Goal: Navigation & Orientation: Find specific page/section

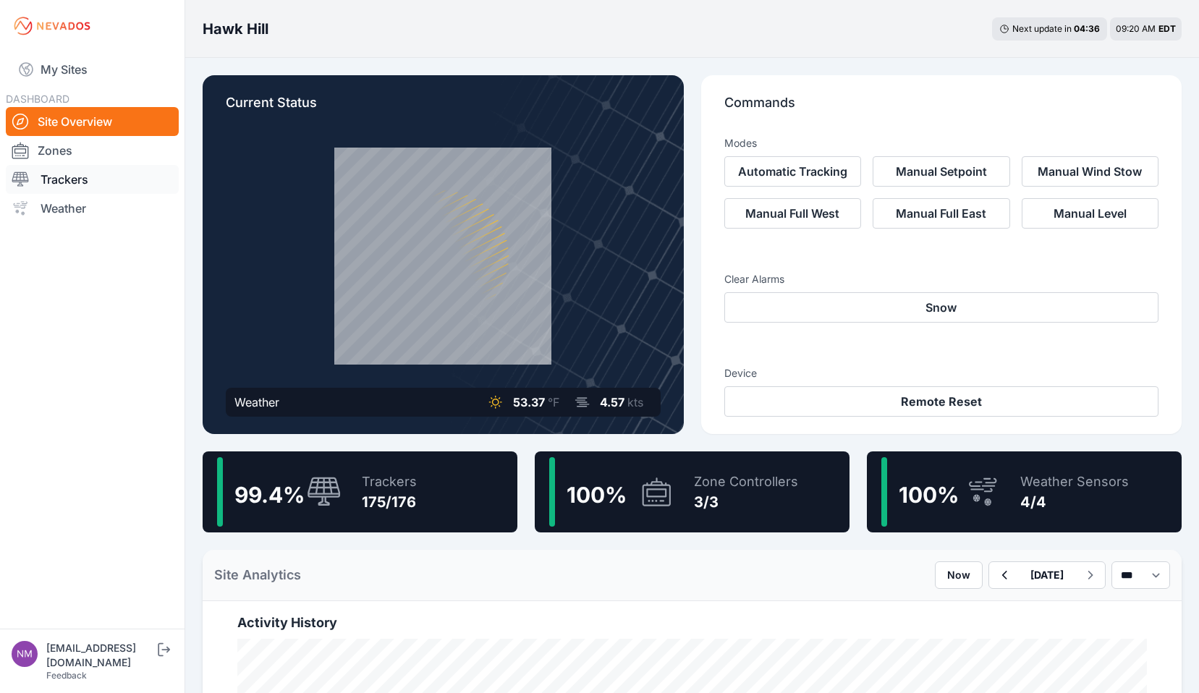
click at [78, 179] on link "Trackers" at bounding box center [92, 179] width 173 height 29
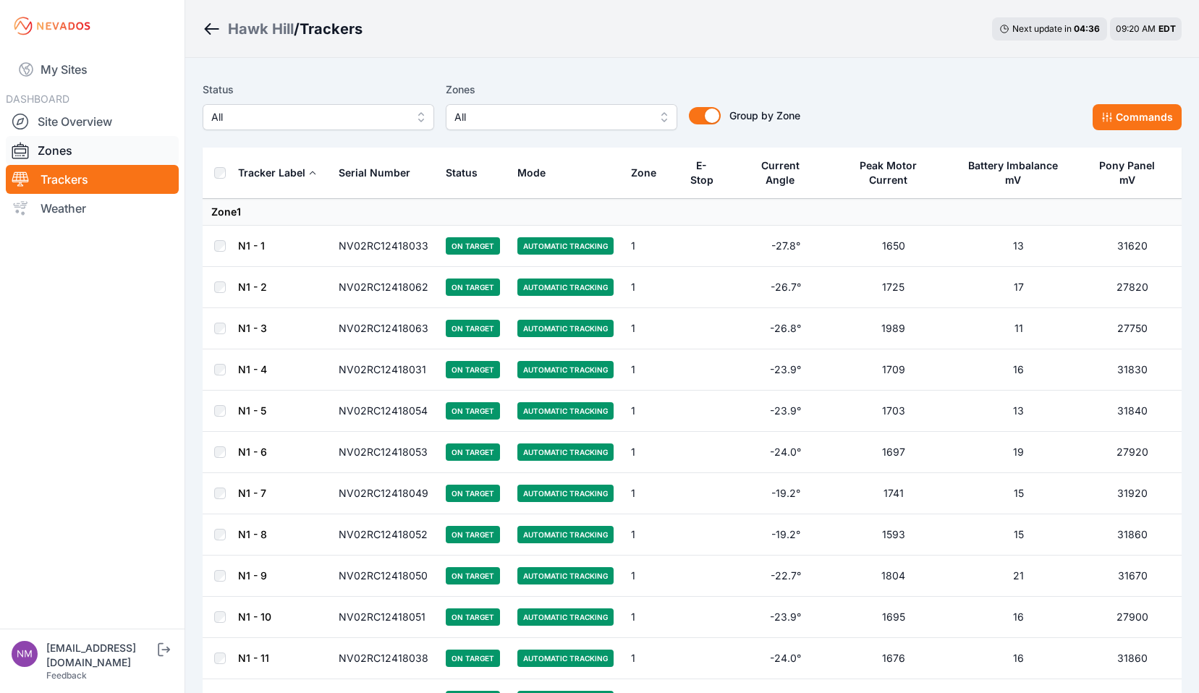
click at [61, 148] on link "Zones" at bounding box center [92, 150] width 173 height 29
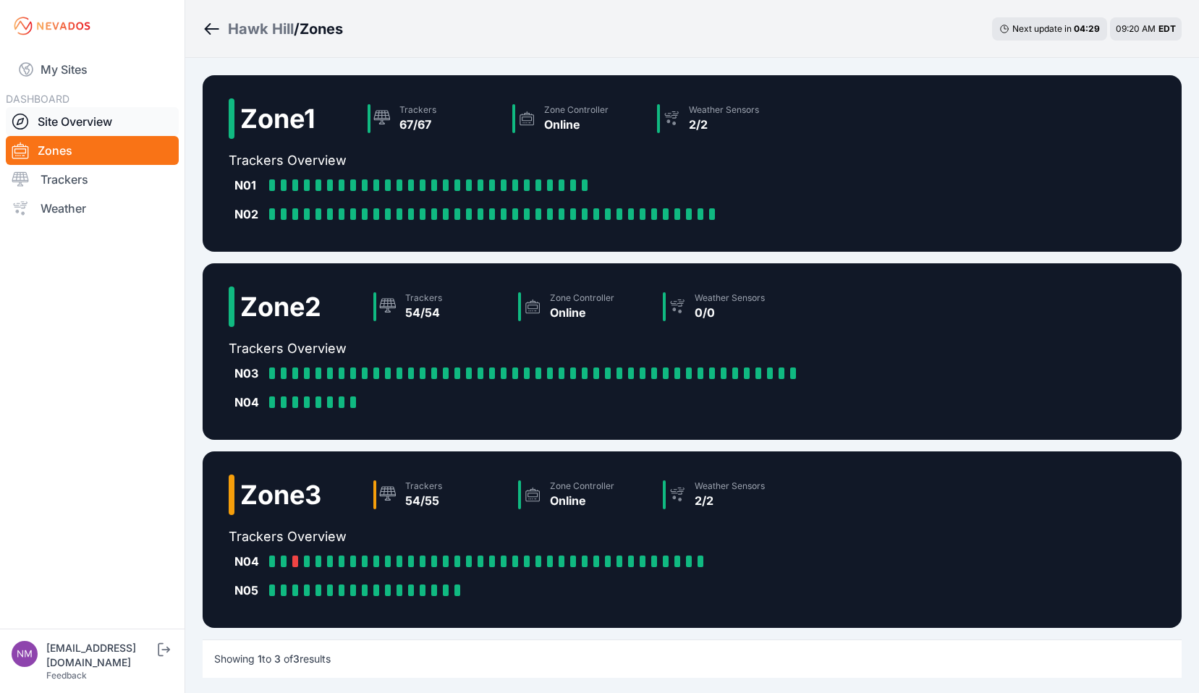
click at [85, 117] on link "Site Overview" at bounding box center [92, 121] width 173 height 29
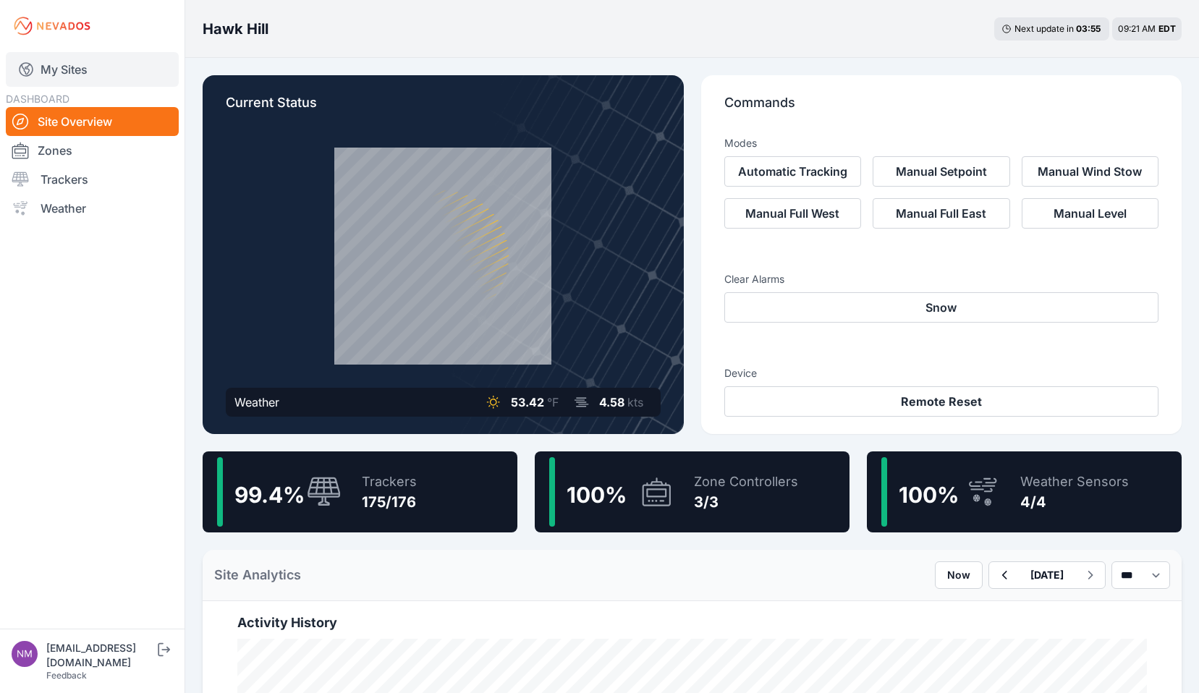
click at [76, 68] on link "My Sites" at bounding box center [92, 69] width 173 height 35
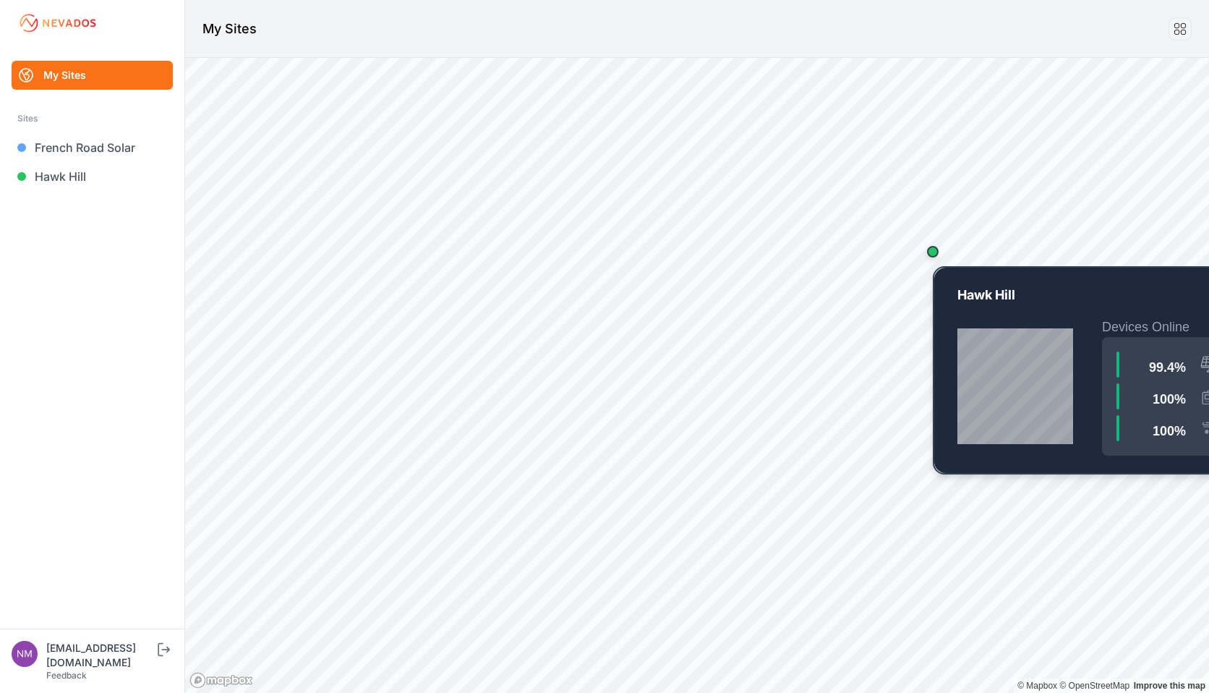
click at [935, 258] on div "Map marker" at bounding box center [933, 251] width 29 height 29
